Goal: Check status

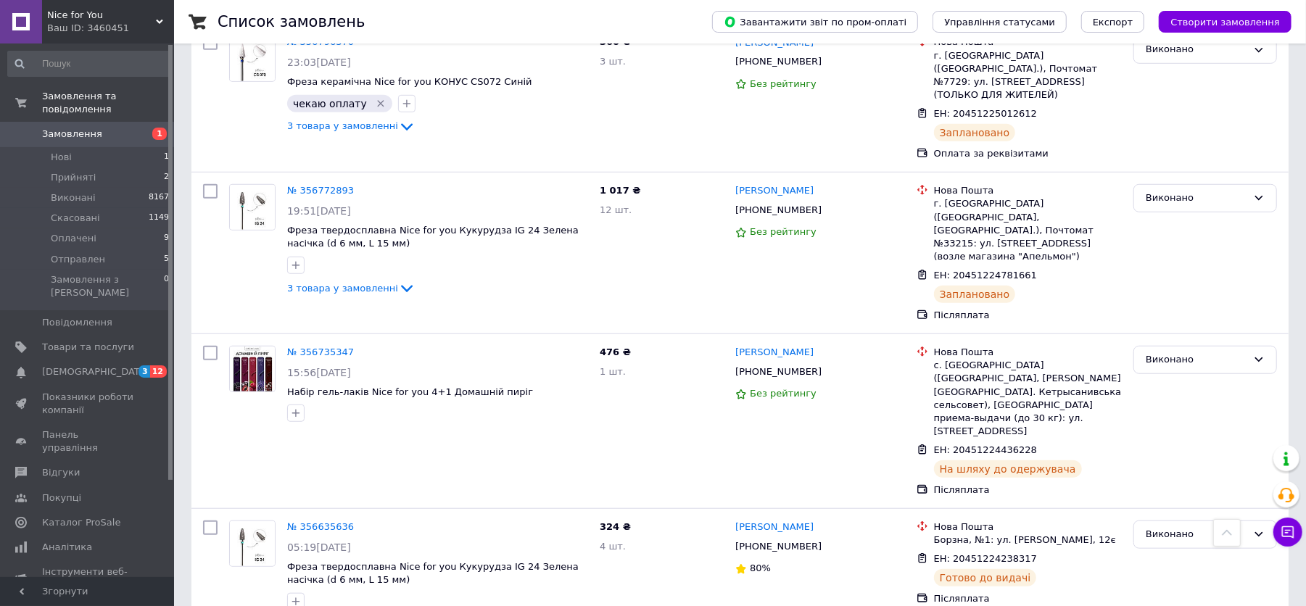
scroll to position [967, 0]
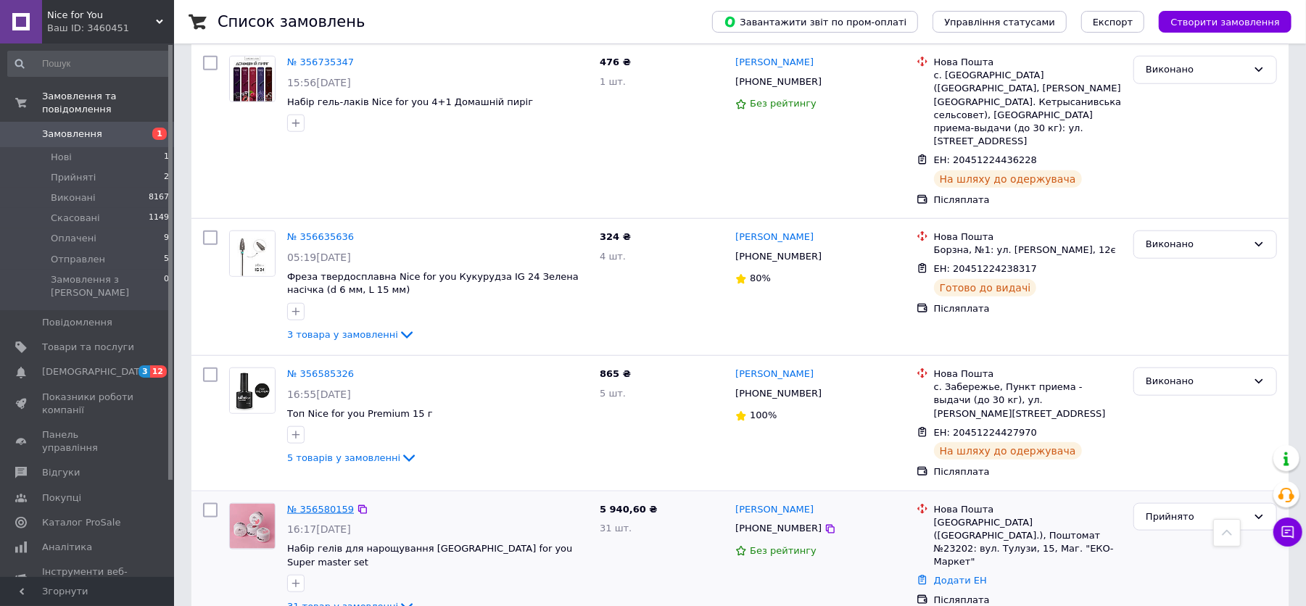
click at [312, 504] on link "№ 356580159" at bounding box center [320, 509] width 67 height 11
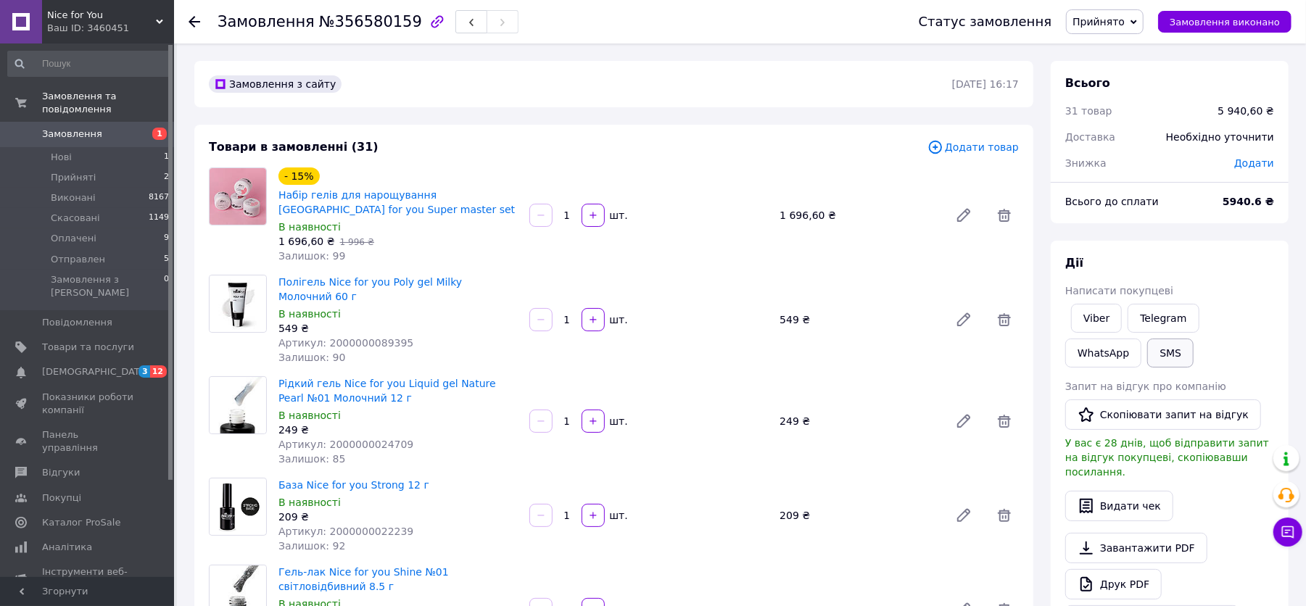
click at [1147, 361] on button "SMS" at bounding box center [1170, 353] width 46 height 29
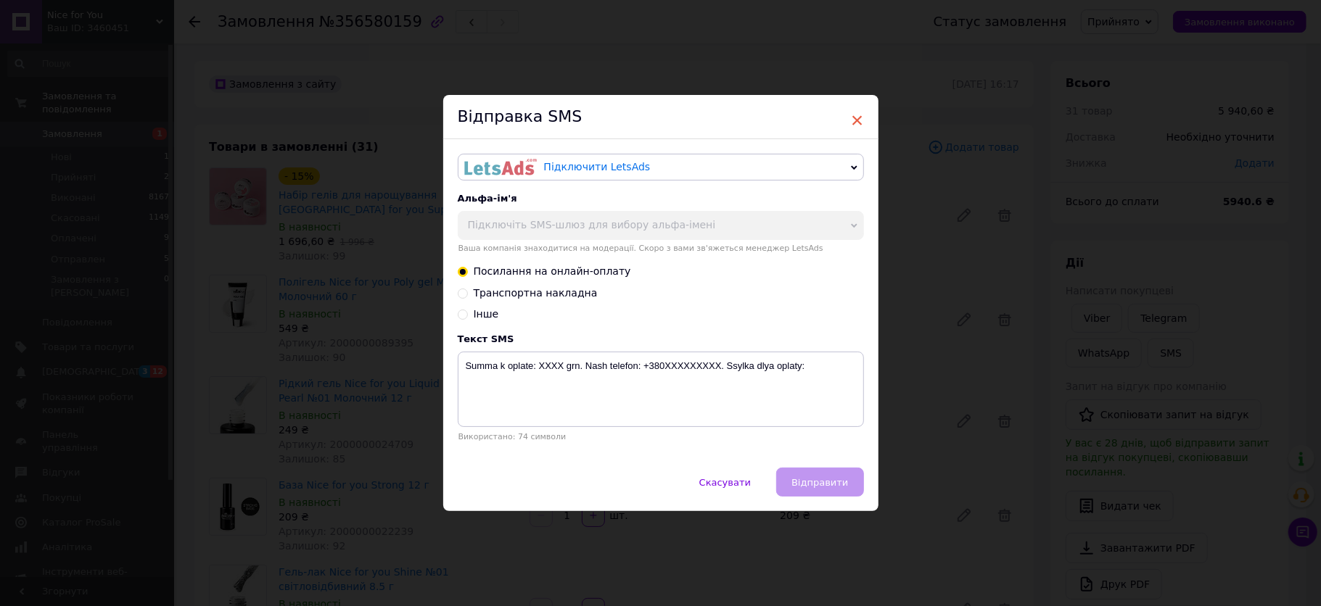
click at [851, 108] on span "×" at bounding box center [857, 120] width 13 height 25
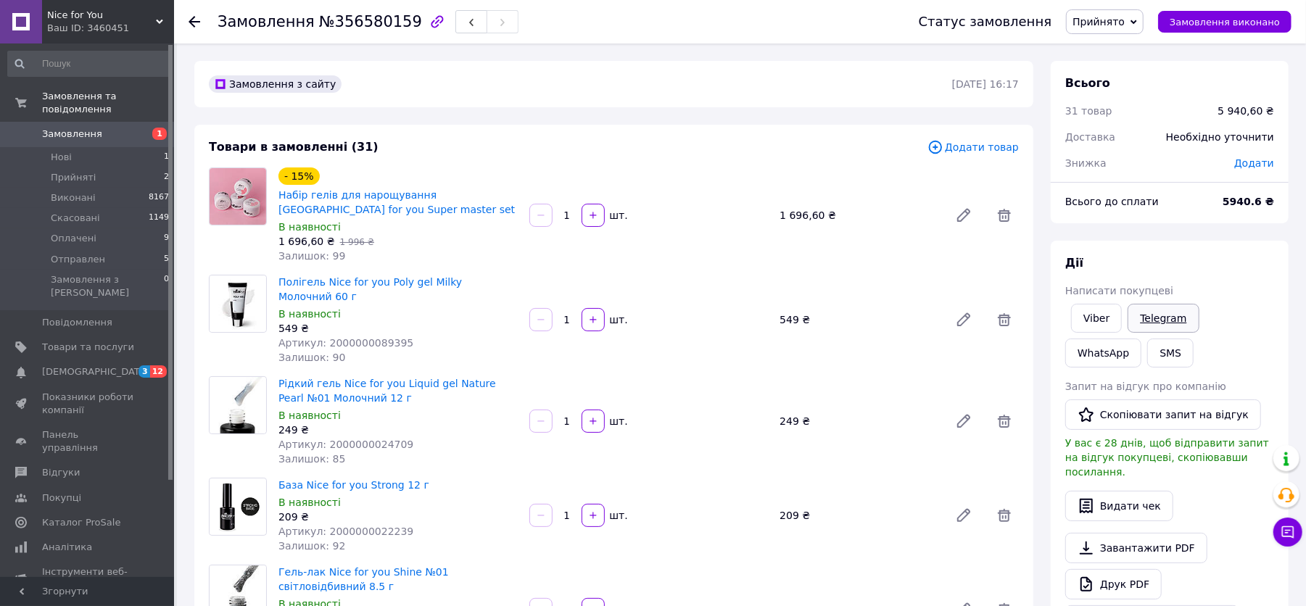
click at [1172, 315] on link "Telegram" at bounding box center [1163, 318] width 71 height 29
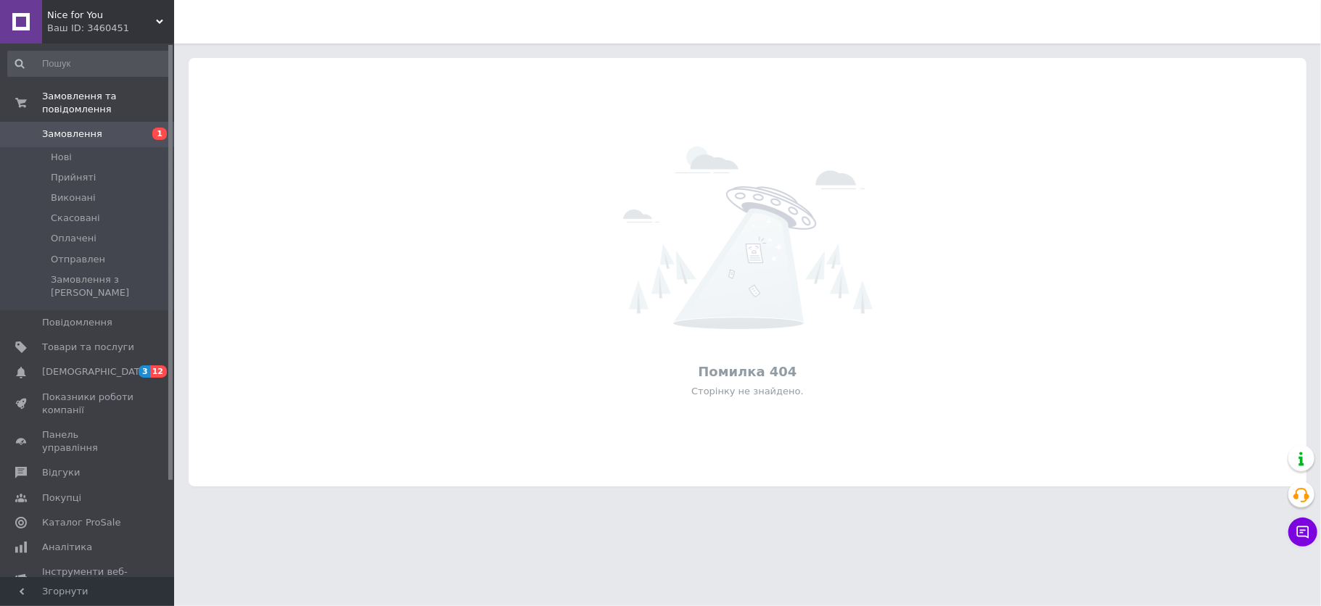
click at [84, 128] on span "Замовлення" at bounding box center [72, 134] width 60 height 13
